Goal: Obtain resource: Download file/media

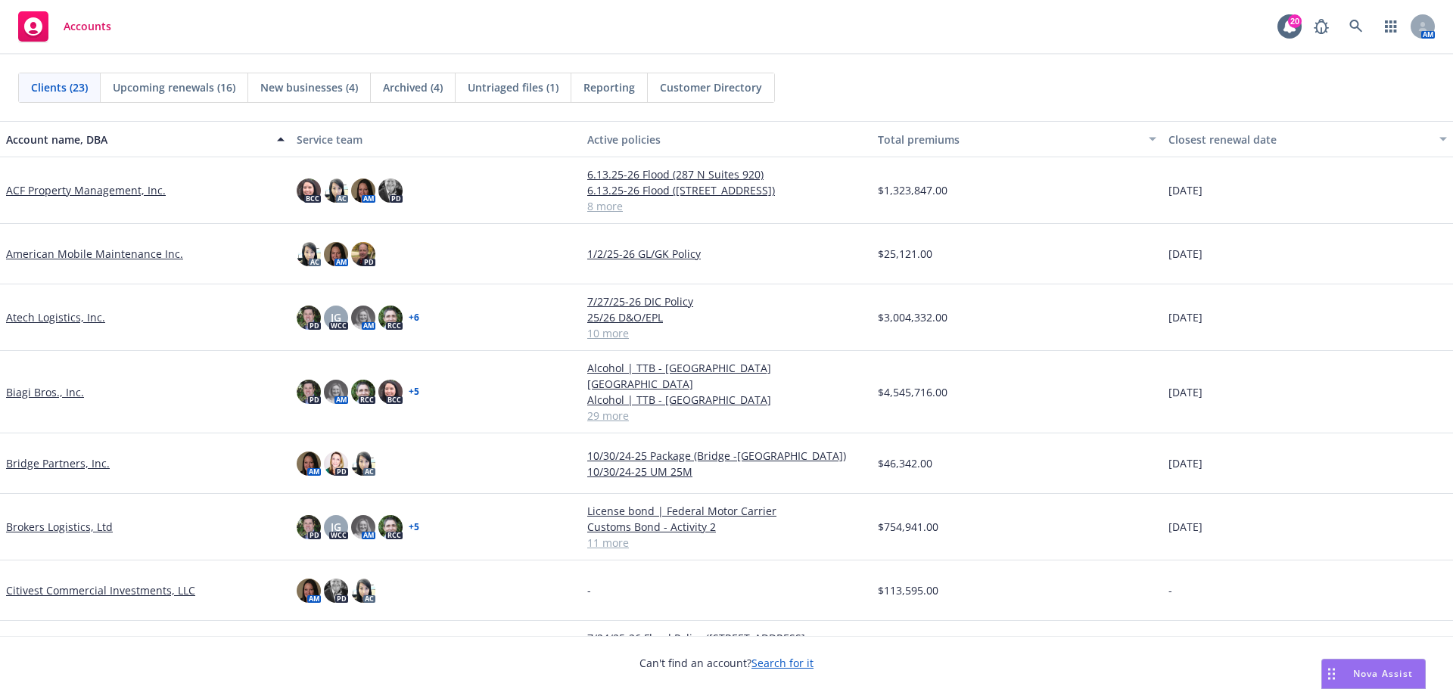
drag, startPoint x: 51, startPoint y: 385, endPoint x: 58, endPoint y: 378, distance: 10.2
click at [51, 385] on link "Biagi Bros., Inc." at bounding box center [45, 392] width 78 height 16
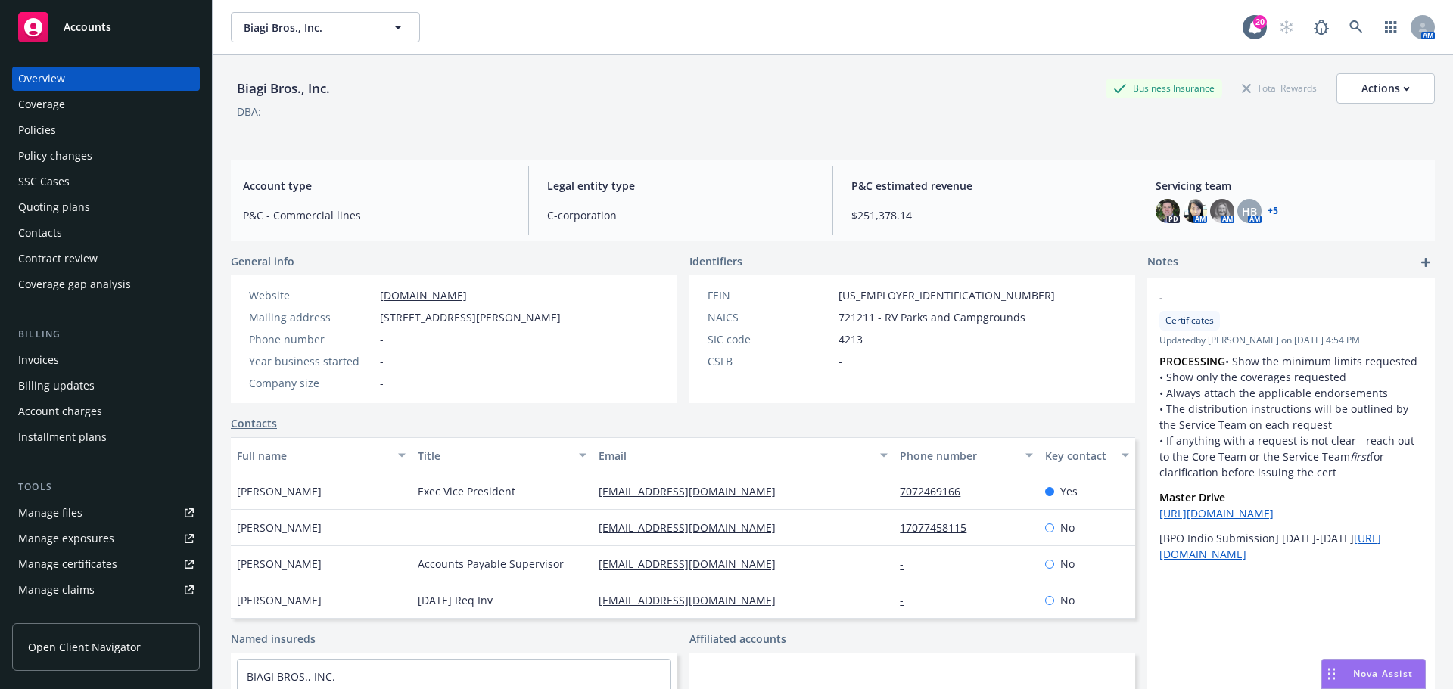
click at [75, 124] on div "Policies" at bounding box center [106, 130] width 176 height 24
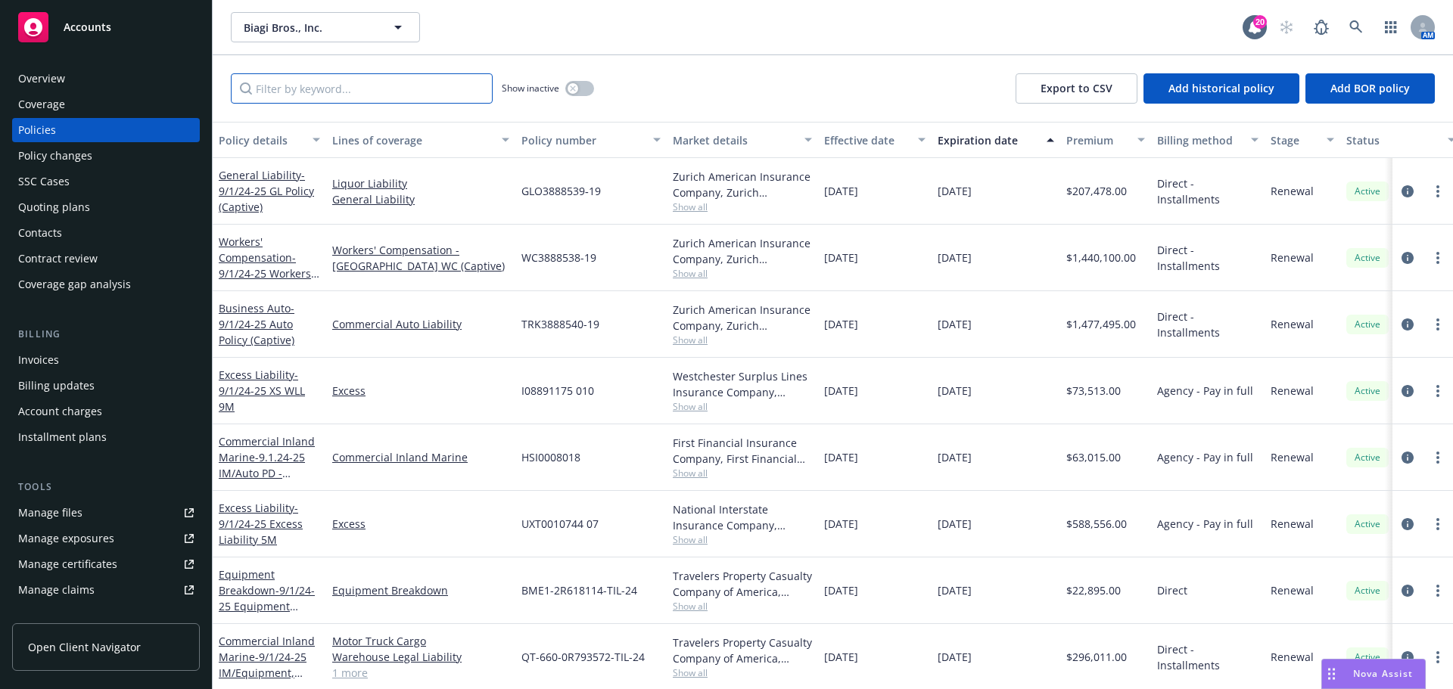
click at [391, 80] on input "Filter by keyword..." at bounding box center [362, 88] width 262 height 30
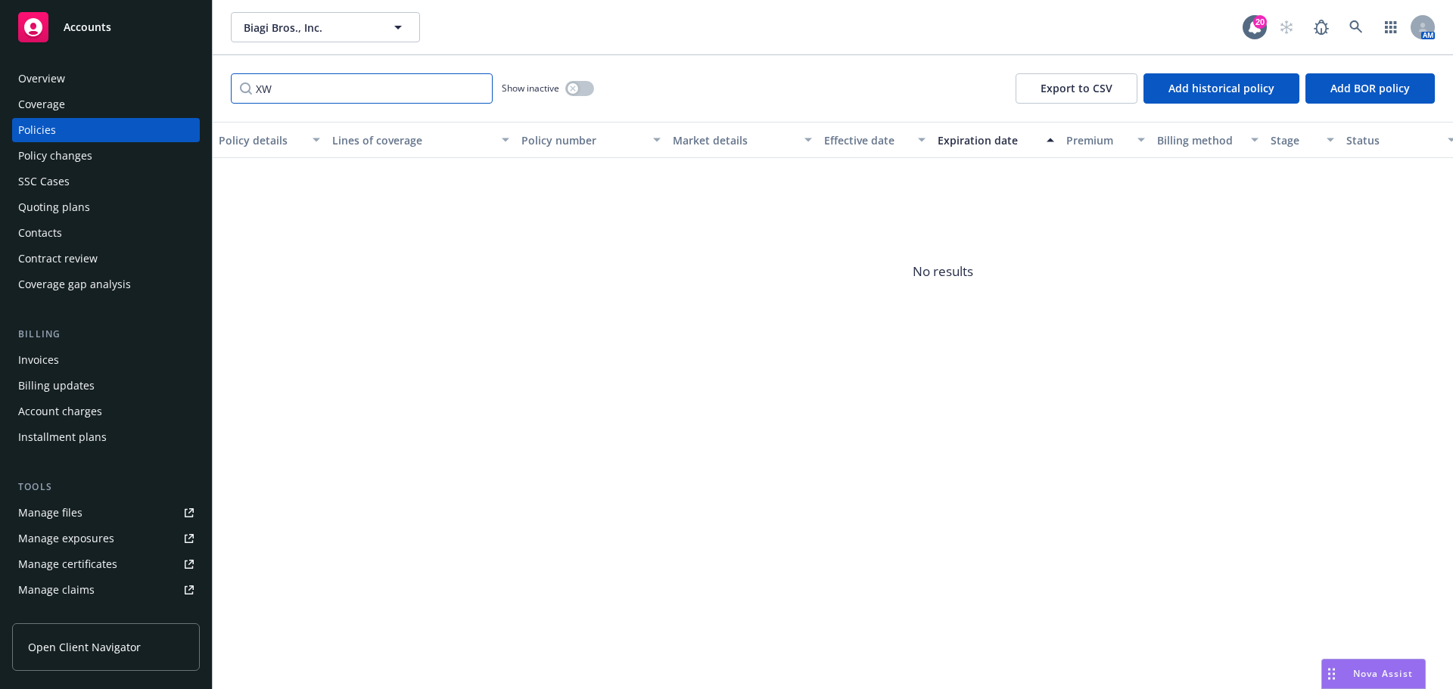
type input "X"
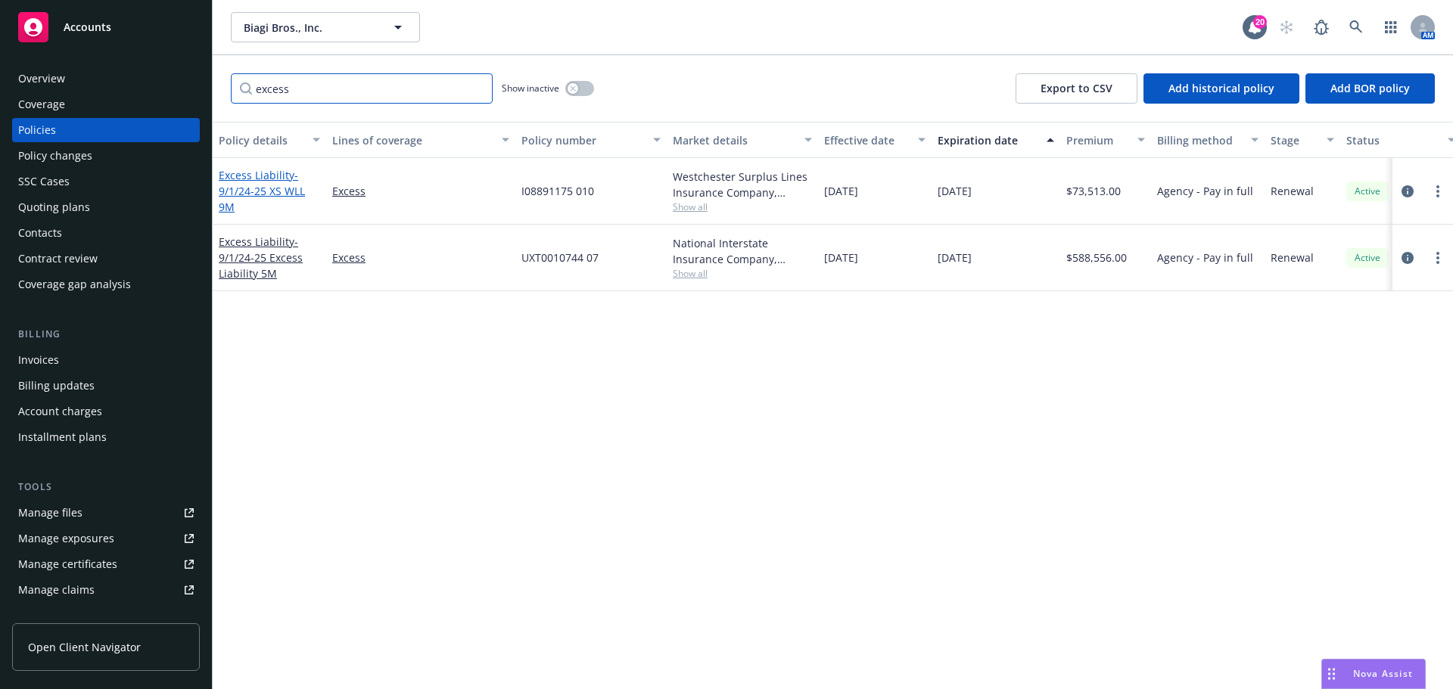
type input "excess"
click at [258, 193] on span "- 9/1/24-25 XS WLL 9M" at bounding box center [262, 191] width 86 height 46
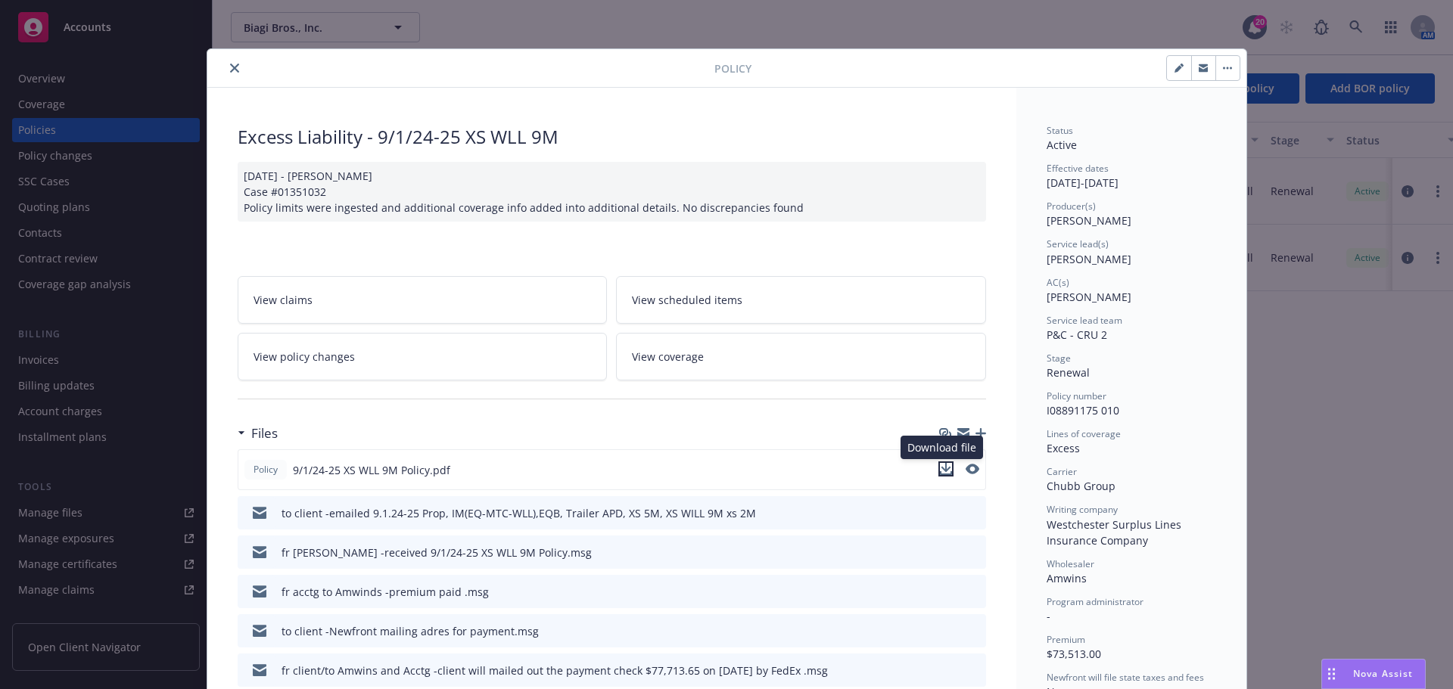
click at [941, 464] on icon "download file" at bounding box center [946, 467] width 10 height 9
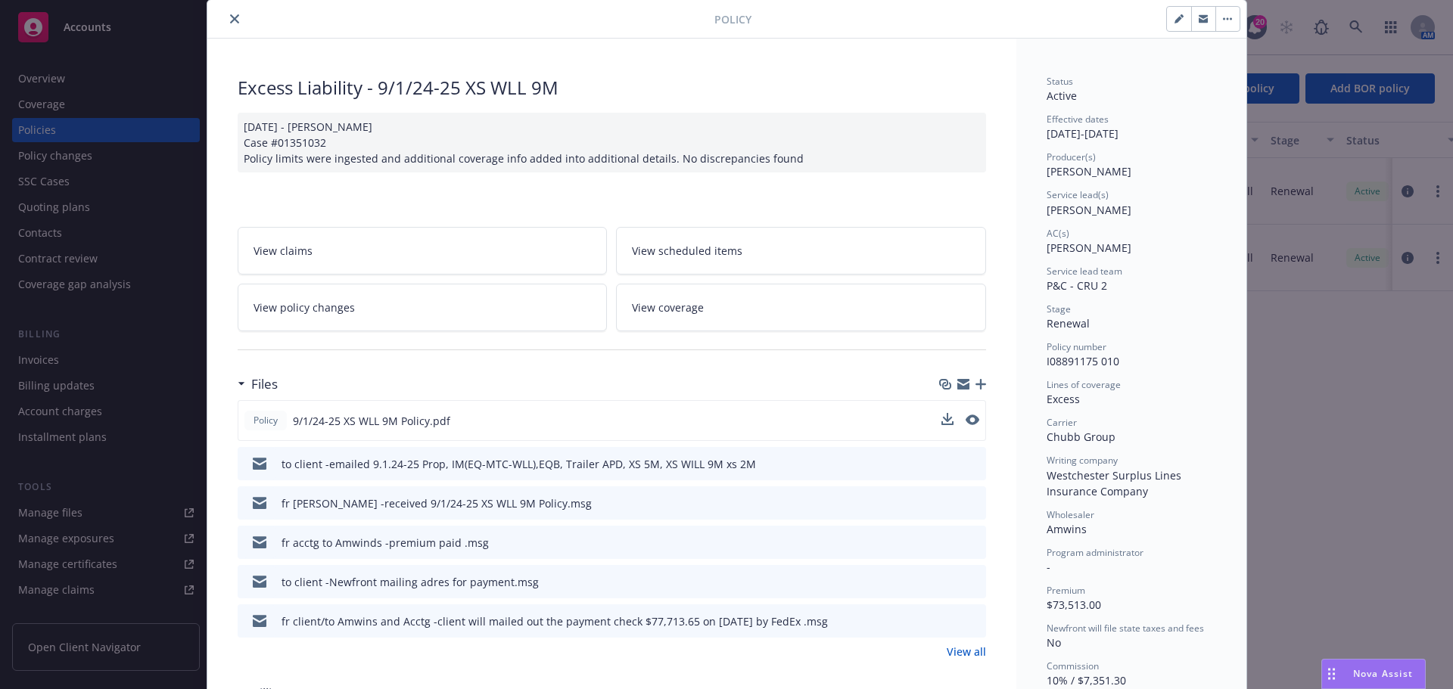
scroll to position [76, 0]
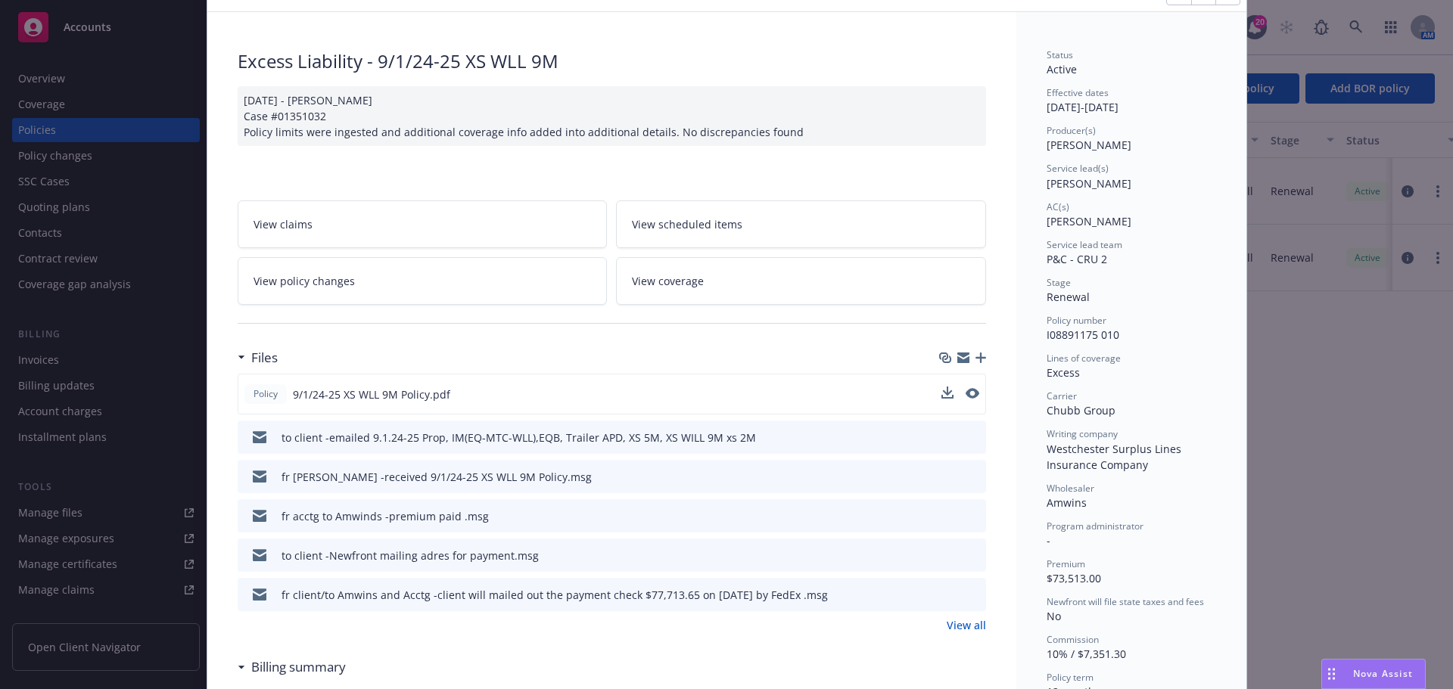
click at [951, 627] on link "View all" at bounding box center [966, 626] width 39 height 16
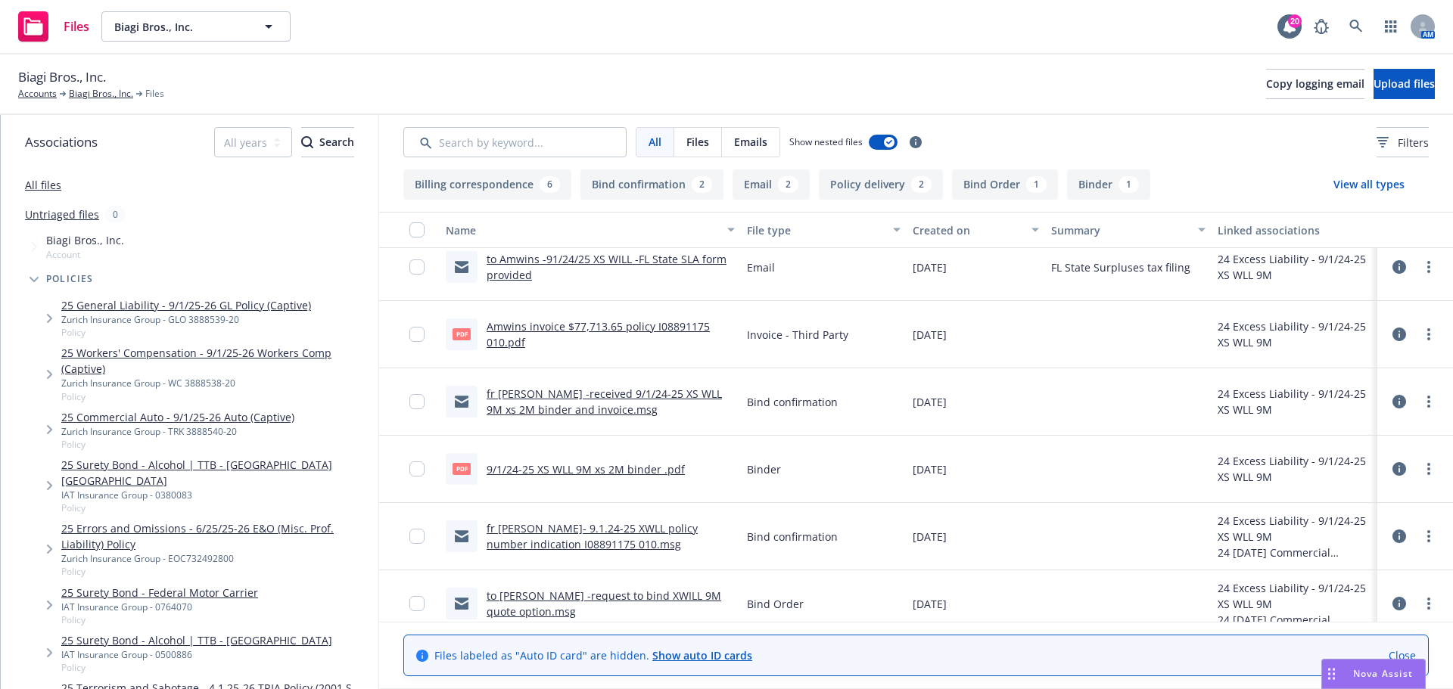
scroll to position [697, 0]
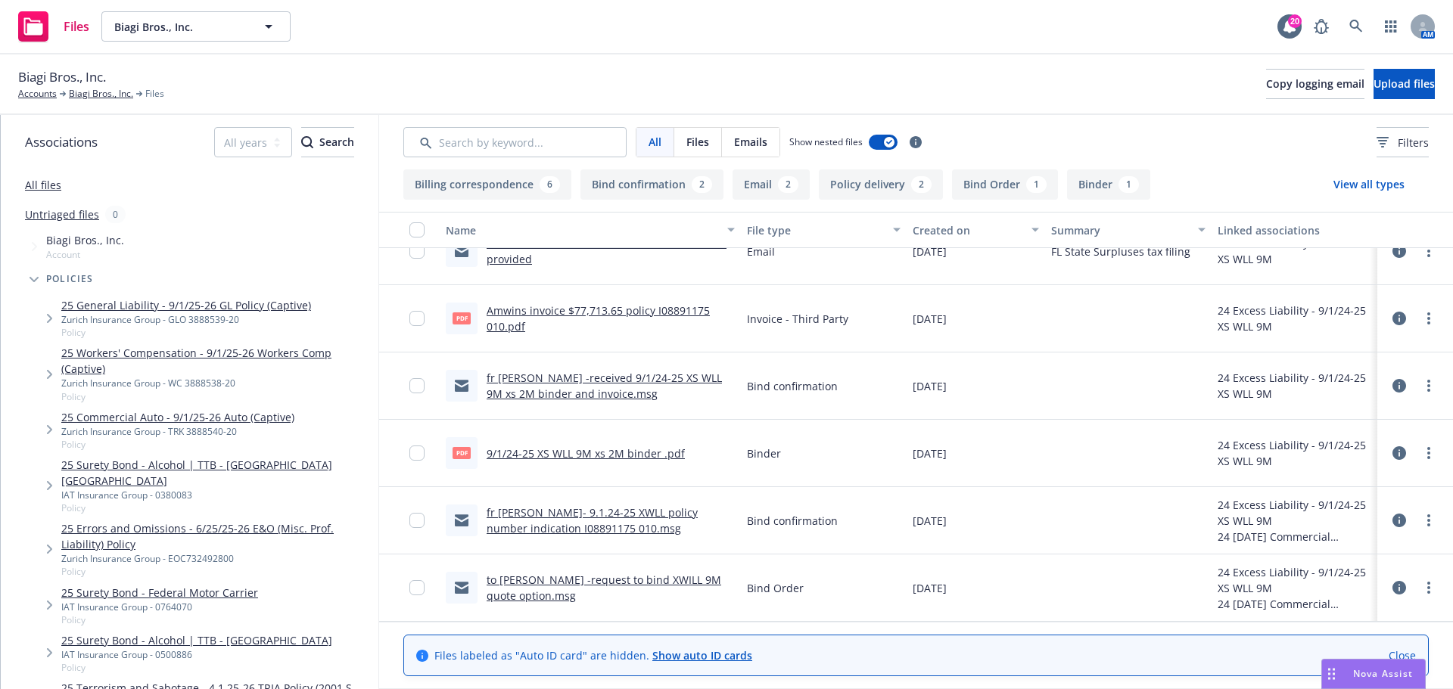
click at [546, 383] on link "fr [PERSON_NAME] -received 9/1/24-25 XS WLL 9M xs 2M binder and invoice.msg" at bounding box center [604, 386] width 235 height 30
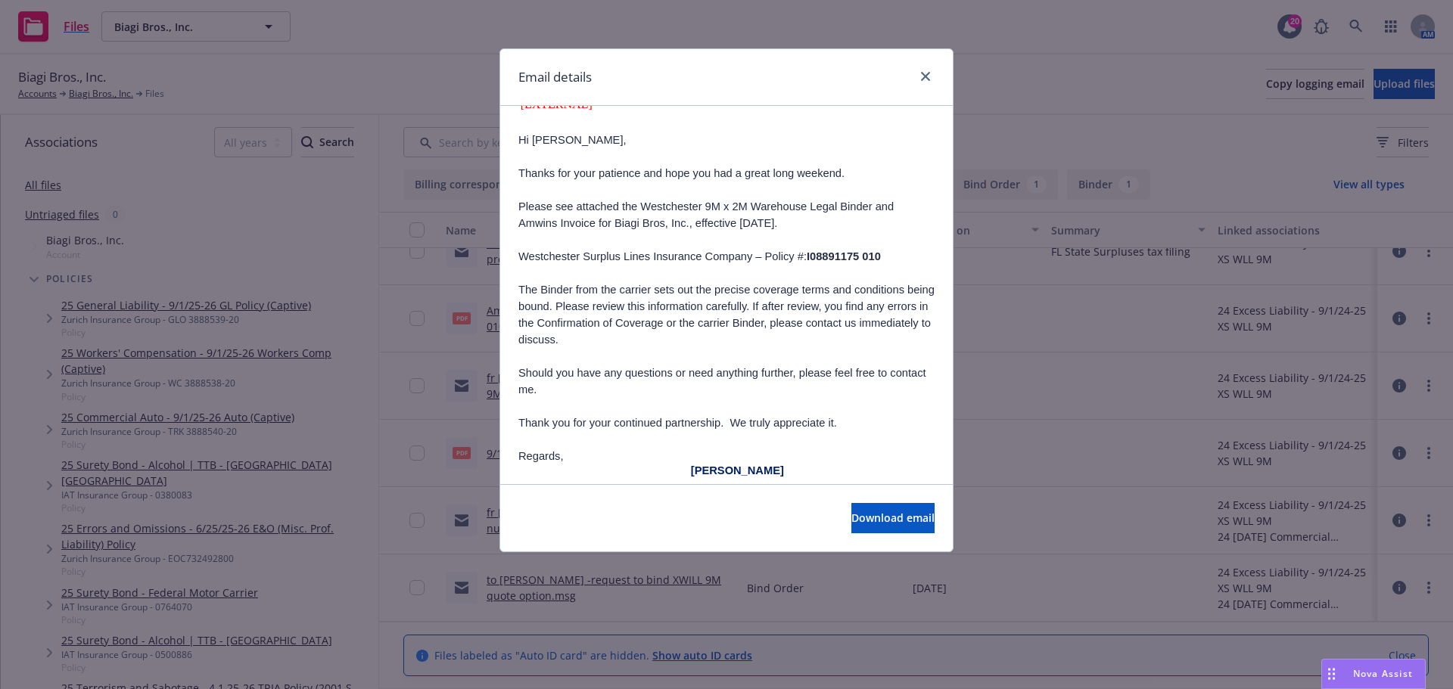
scroll to position [303, 0]
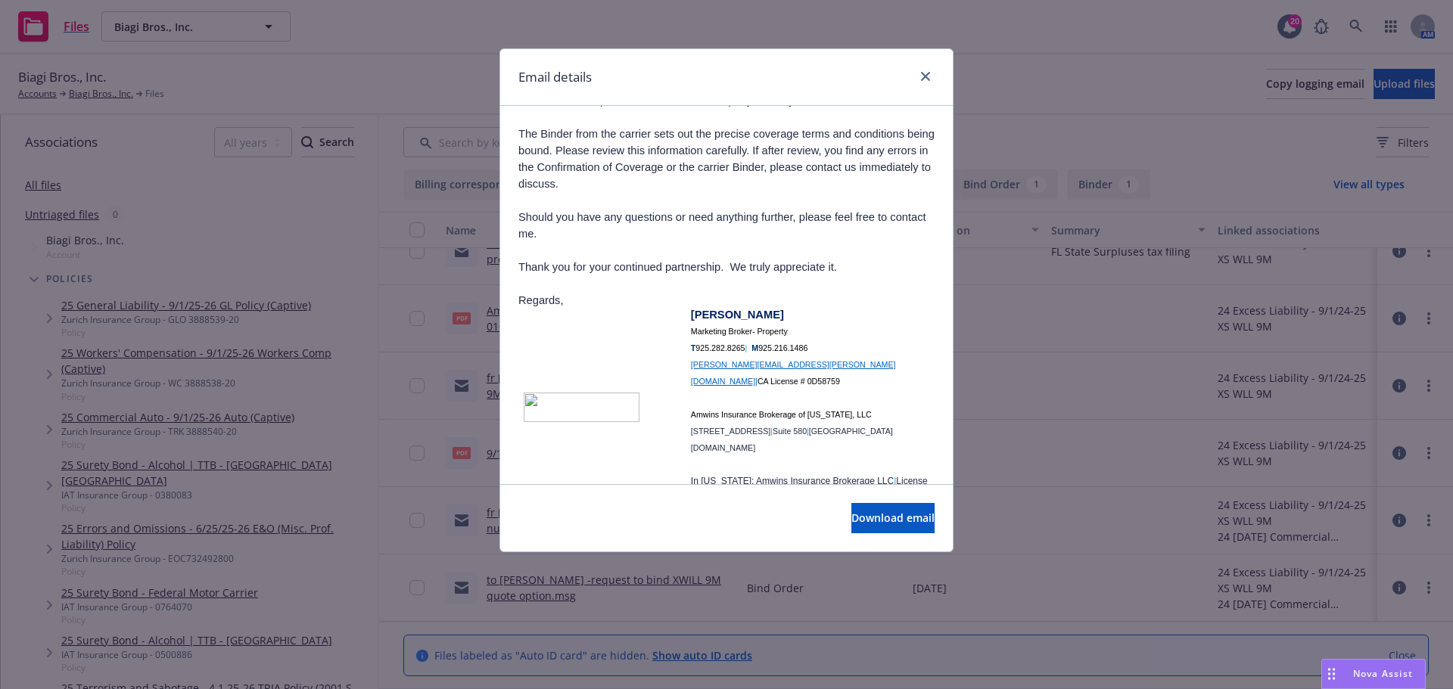
click at [928, 82] on div at bounding box center [922, 77] width 24 height 20
click at [925, 79] on link "close" at bounding box center [925, 76] width 18 height 18
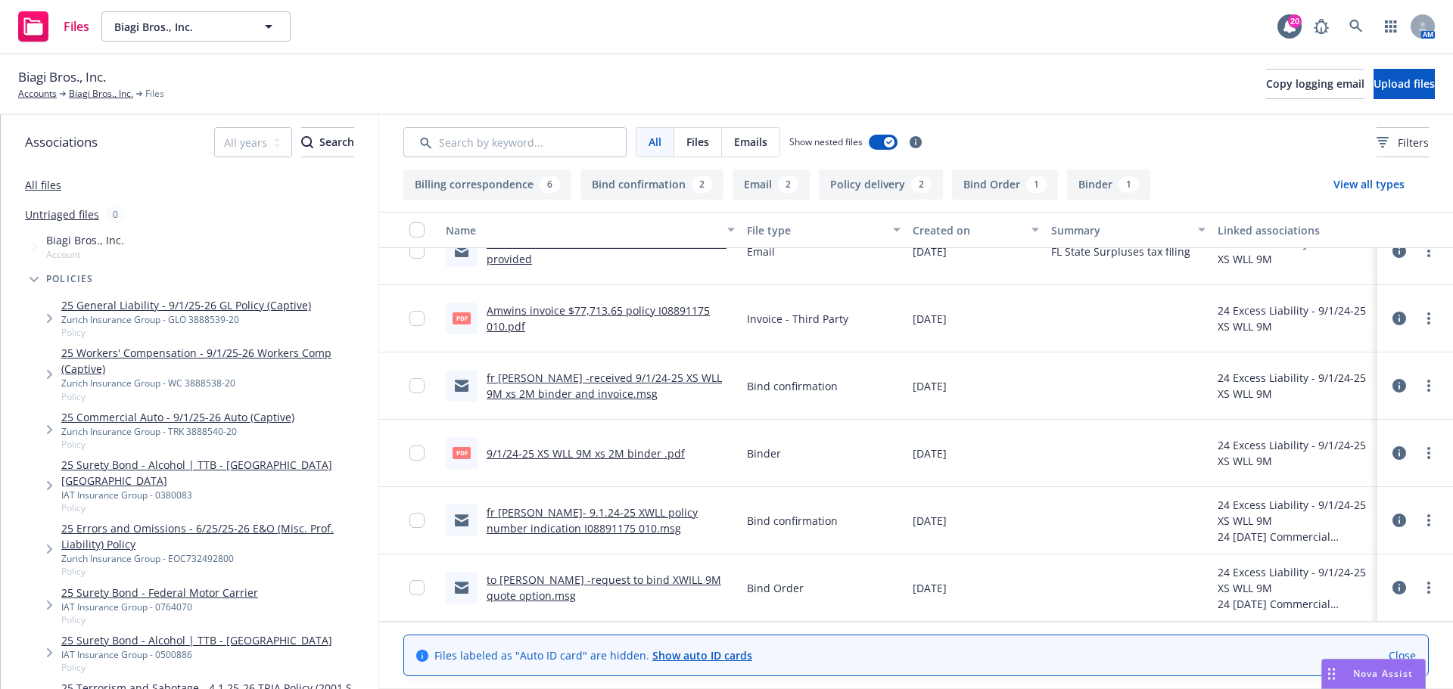
click at [606, 581] on link "to [PERSON_NAME] -request to bind XWILL 9M quote option.msg" at bounding box center [604, 588] width 235 height 30
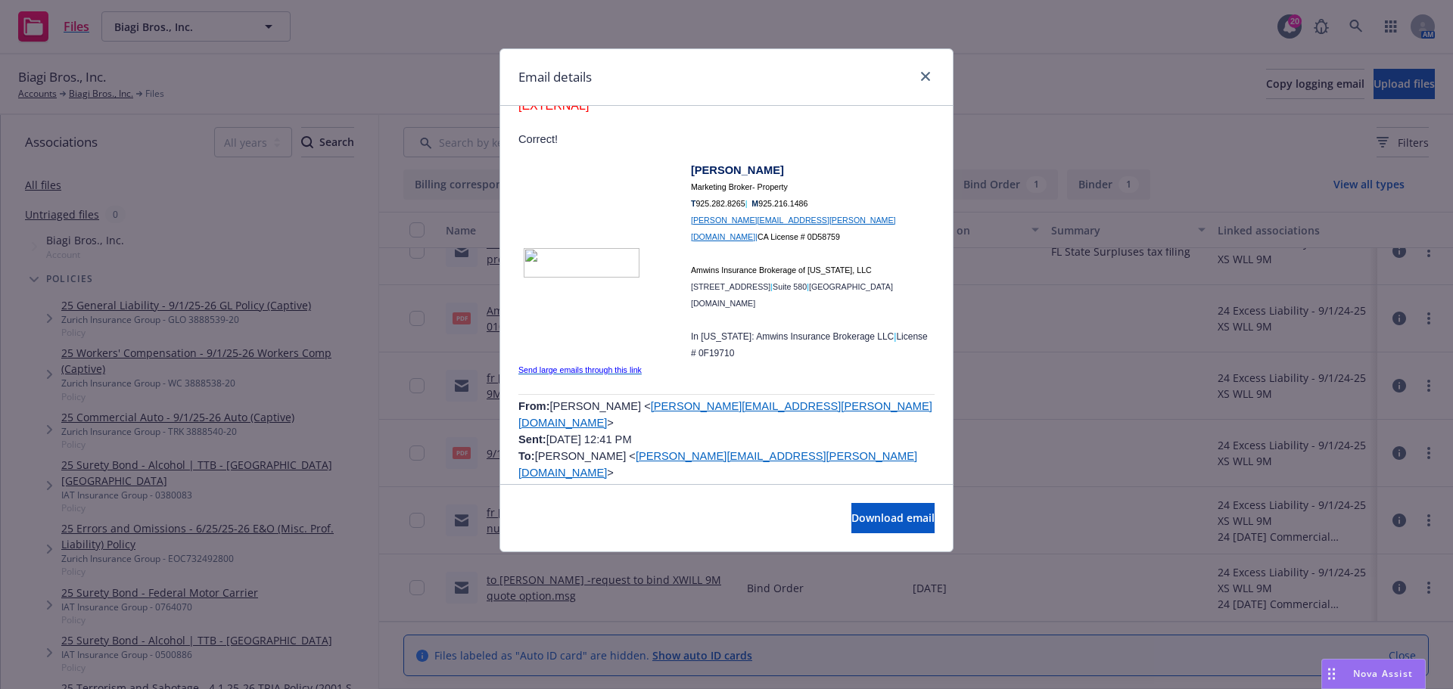
scroll to position [1968, 0]
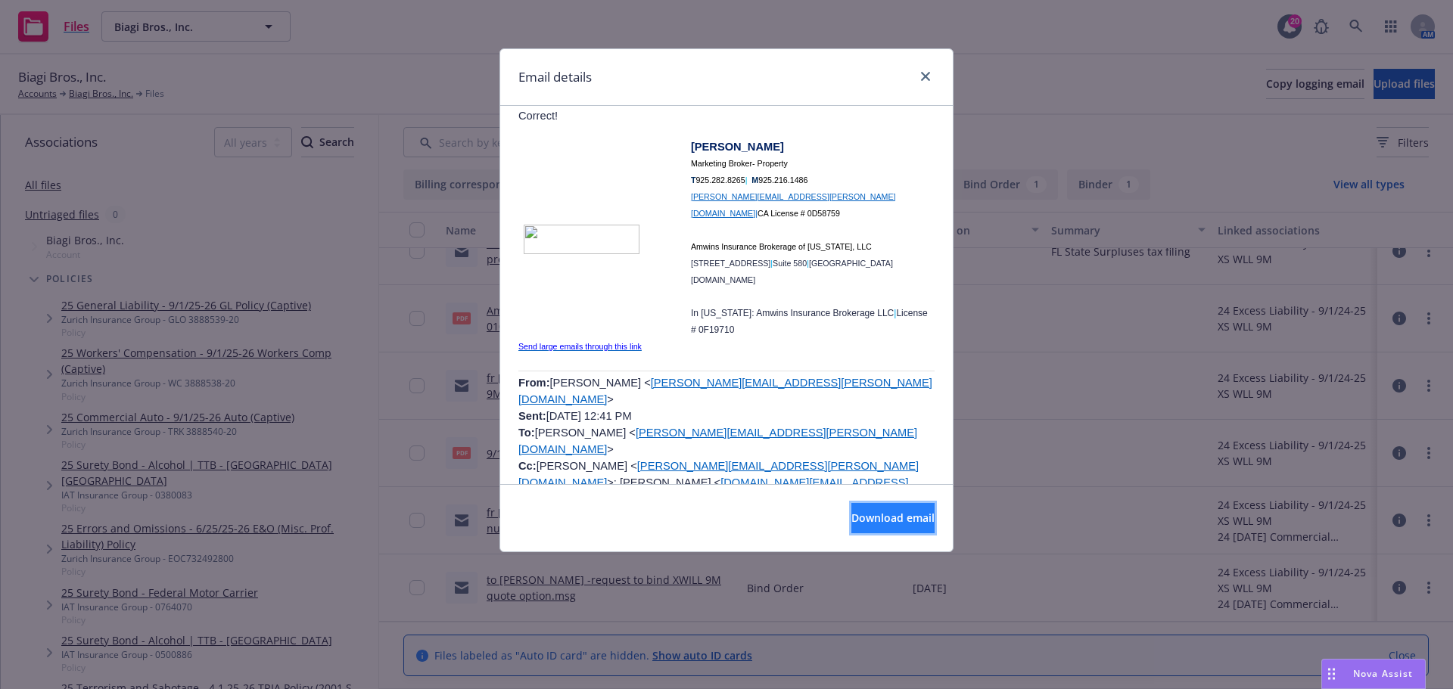
click at [851, 519] on span "Download email" at bounding box center [892, 518] width 83 height 14
click at [923, 79] on icon "close" at bounding box center [925, 76] width 9 height 9
